Goal: Find specific page/section: Find specific page/section

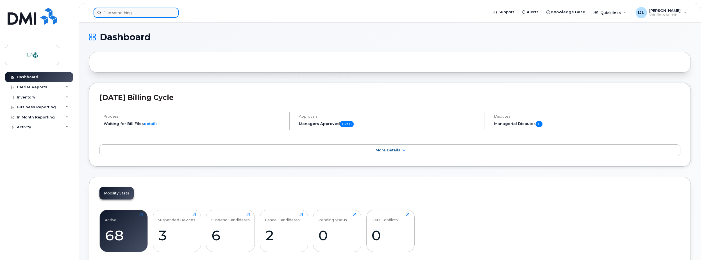
click at [111, 14] on input at bounding box center [136, 13] width 85 height 10
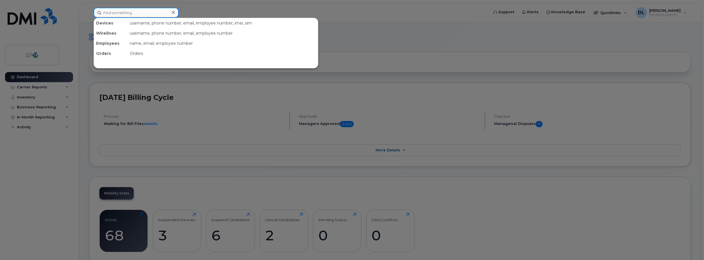
click at [111, 14] on input at bounding box center [136, 13] width 85 height 10
click at [113, 13] on input at bounding box center [136, 13] width 85 height 10
type input "wafer"
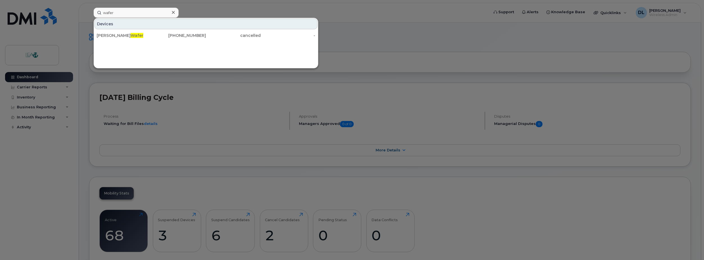
click at [290, 13] on div at bounding box center [352, 130] width 704 height 260
click at [145, 15] on input "wafer" at bounding box center [136, 13] width 85 height 10
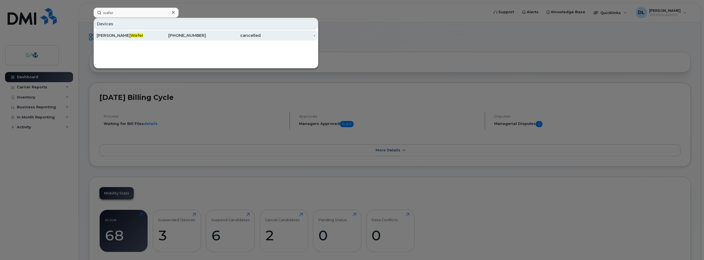
click at [223, 35] on div "cancelled" at bounding box center [233, 36] width 55 height 6
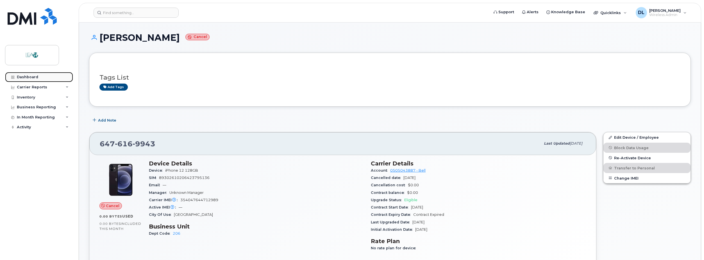
click at [27, 78] on div "Dashboard" at bounding box center [27, 77] width 21 height 4
